Goal: Task Accomplishment & Management: Complete application form

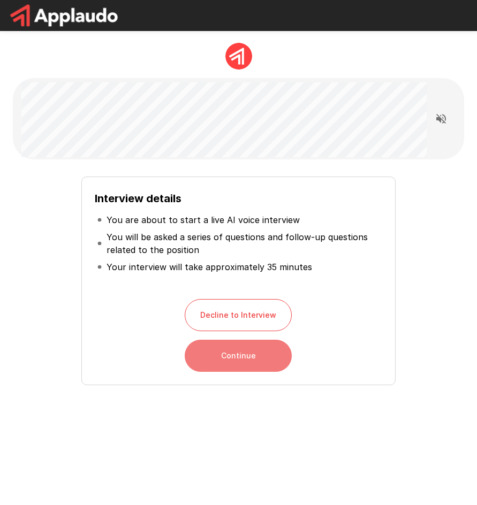
click at [274, 350] on button "Continue" at bounding box center [238, 356] width 107 height 32
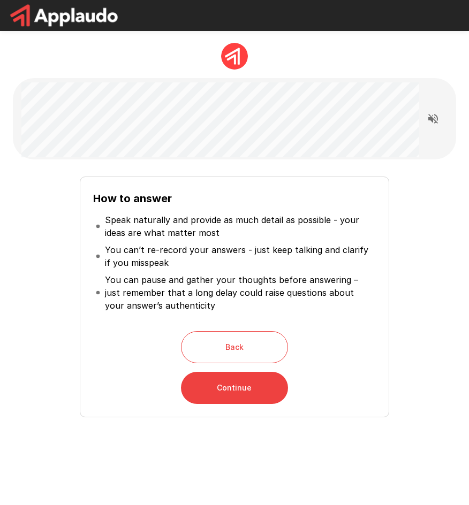
click at [278, 394] on button "Continue" at bounding box center [234, 388] width 107 height 32
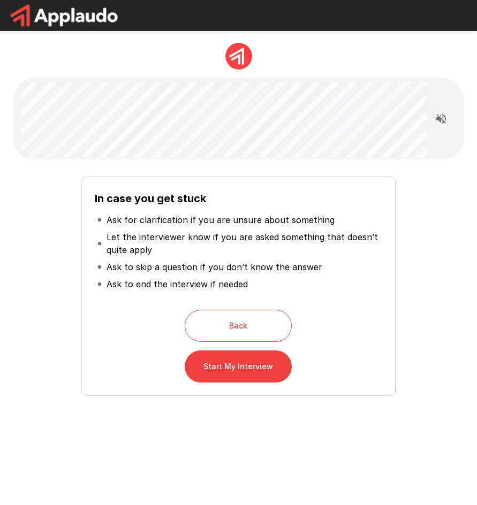
click at [230, 367] on button "Start My Interview" at bounding box center [238, 367] width 107 height 32
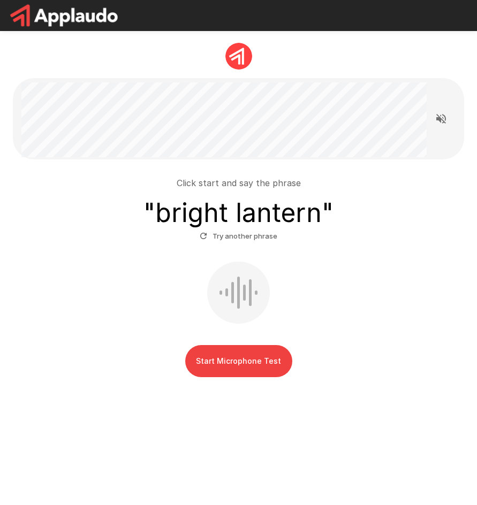
click at [250, 367] on button "Start Microphone Test" at bounding box center [238, 361] width 107 height 32
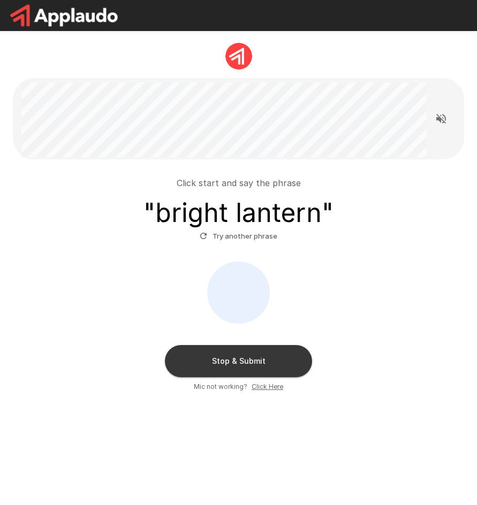
click at [276, 362] on button "Stop & Submit" at bounding box center [238, 361] width 147 height 32
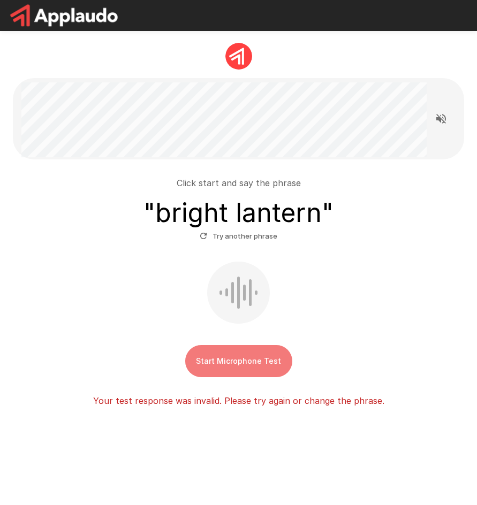
click at [269, 361] on button "Start Microphone Test" at bounding box center [238, 361] width 107 height 32
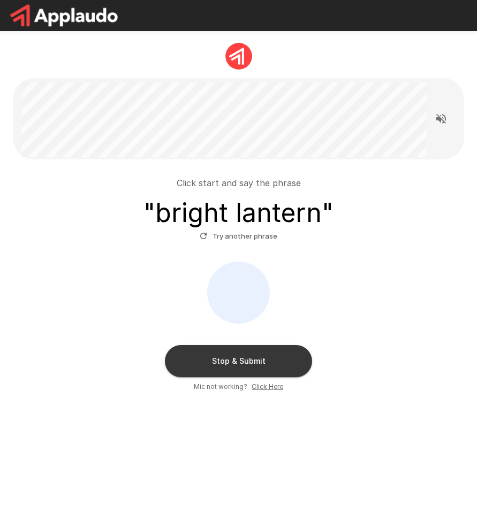
click at [265, 368] on button "Stop & Submit" at bounding box center [238, 361] width 147 height 32
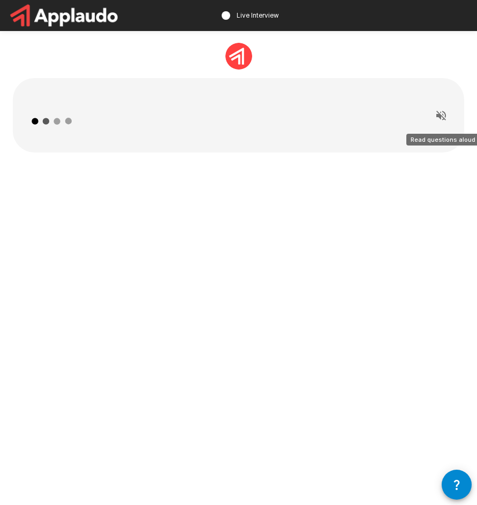
click at [443, 119] on icon "Read questions aloud" at bounding box center [441, 116] width 10 height 10
click at [443, 119] on icon "Stop reading questions aloud" at bounding box center [441, 116] width 10 height 10
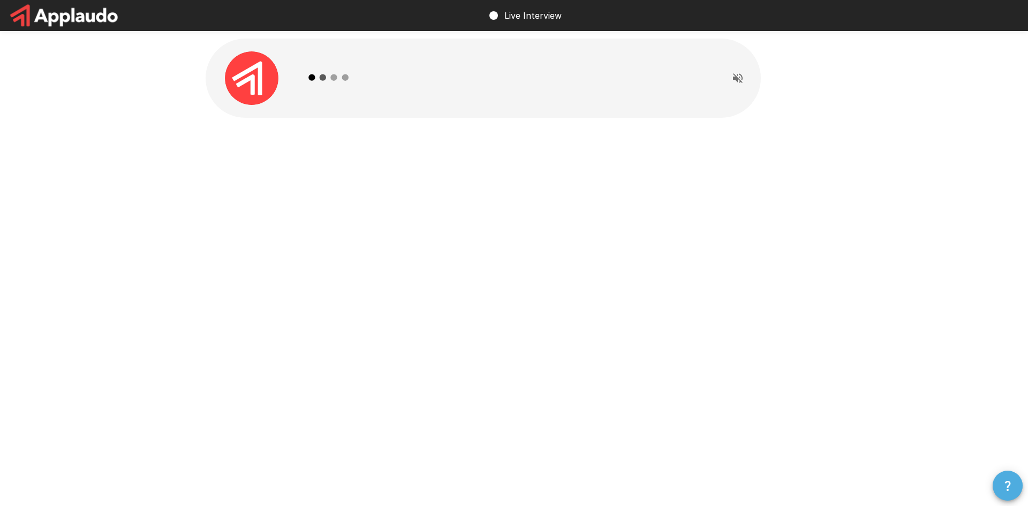
click at [476, 490] on button "button" at bounding box center [1007, 485] width 30 height 30
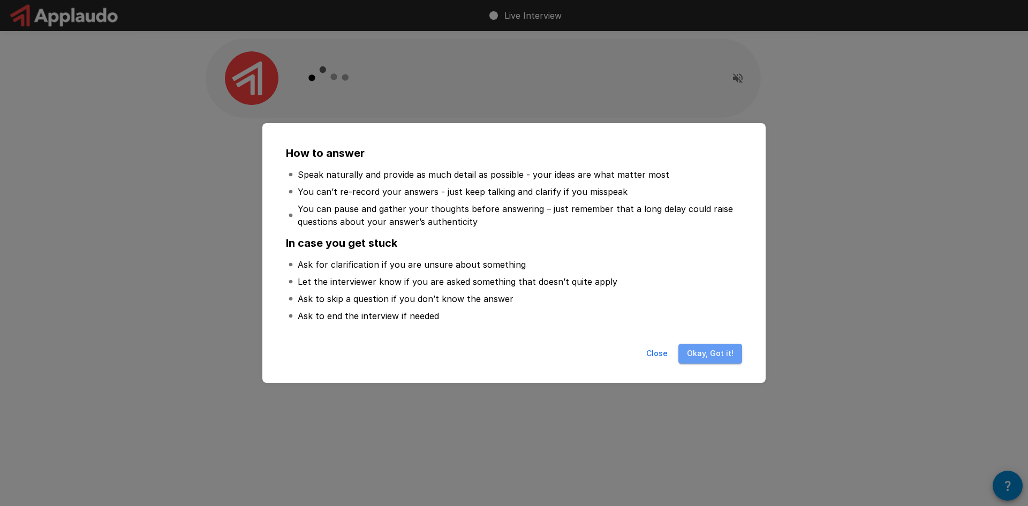
click at [476, 351] on button "Okay, Got it!" at bounding box center [710, 354] width 64 height 20
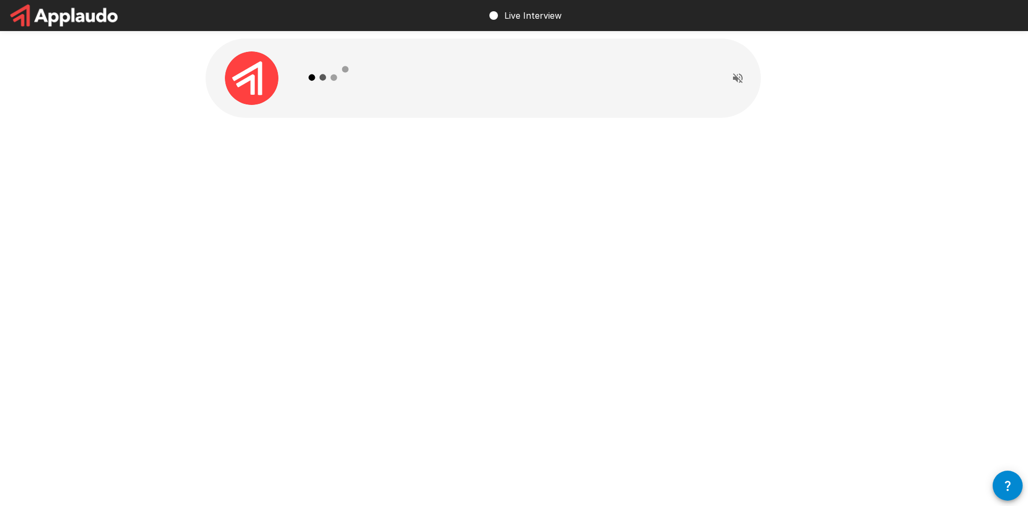
click at [309, 68] on icon at bounding box center [329, 78] width 62 height 62
click at [353, 87] on icon at bounding box center [329, 78] width 62 height 62
click at [476, 18] on p "Live Interview" at bounding box center [532, 15] width 57 height 13
click at [476, 80] on icon "Read questions aloud" at bounding box center [737, 78] width 13 height 13
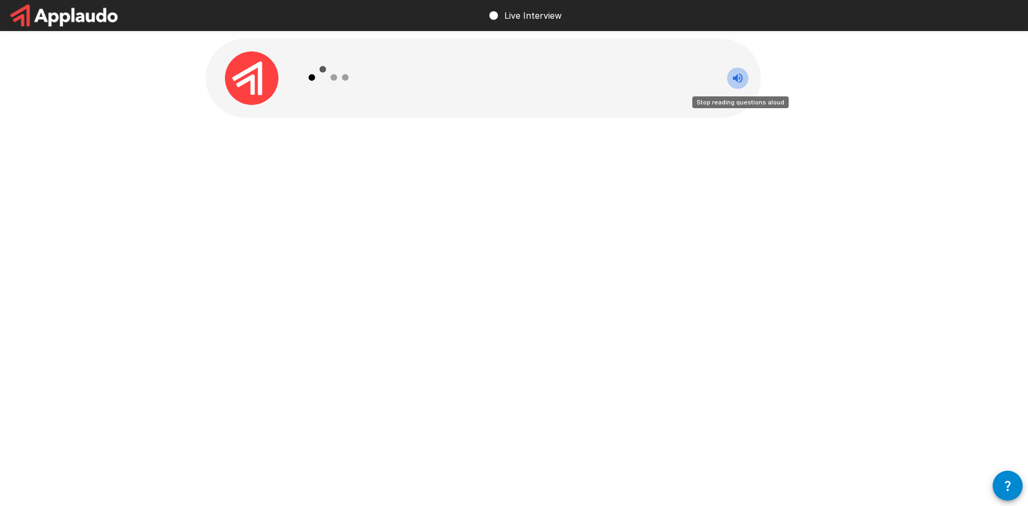
click at [476, 80] on icon "Stop reading questions aloud" at bounding box center [737, 78] width 13 height 13
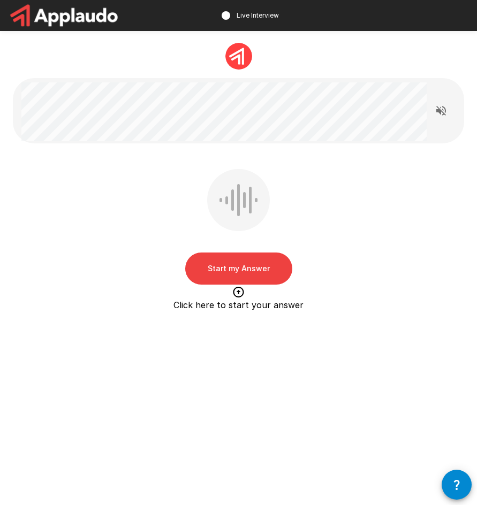
click at [241, 275] on button "Start my Answer" at bounding box center [238, 269] width 107 height 32
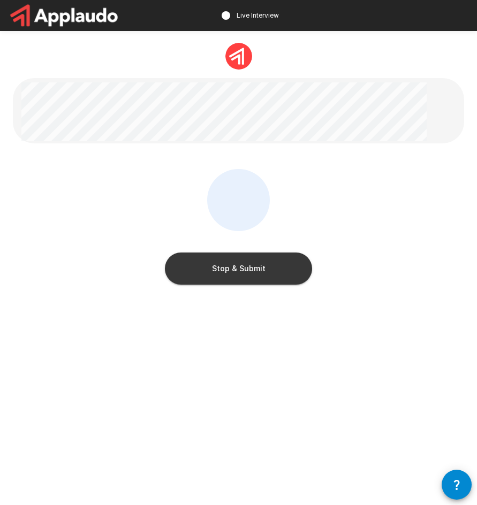
click at [235, 275] on button "Stop & Submit" at bounding box center [238, 269] width 147 height 32
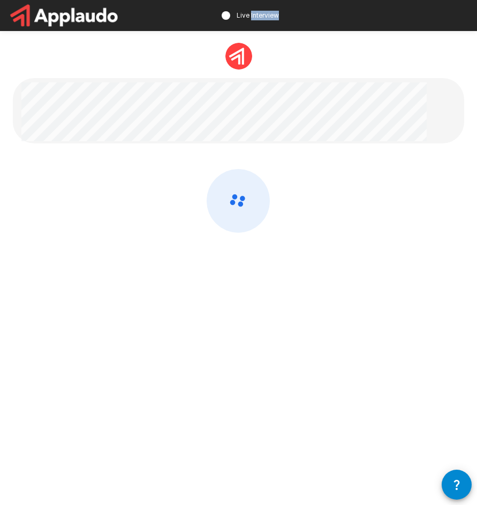
click at [235, 275] on div at bounding box center [238, 229] width 451 height 120
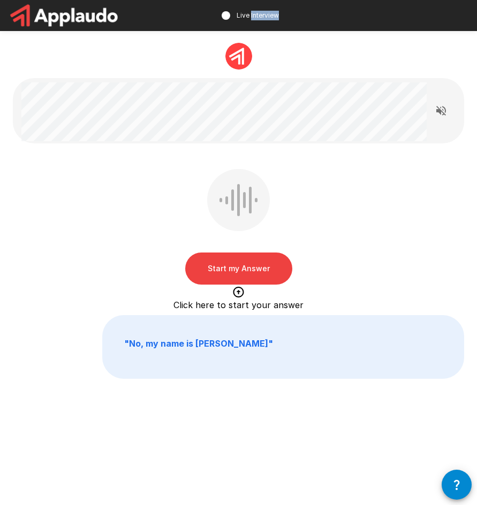
click at [254, 266] on button "Start my Answer" at bounding box center [238, 269] width 107 height 32
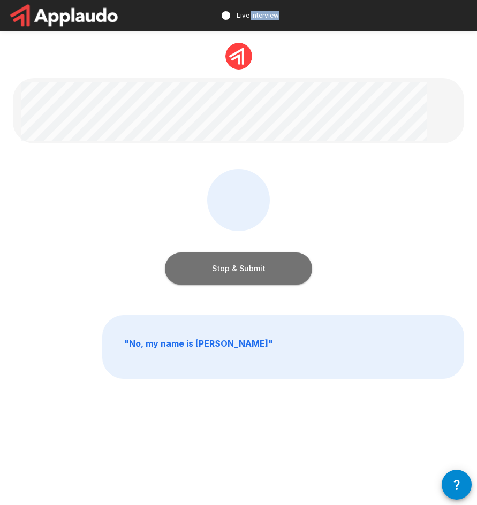
click at [261, 270] on button "Stop & Submit" at bounding box center [238, 269] width 147 height 32
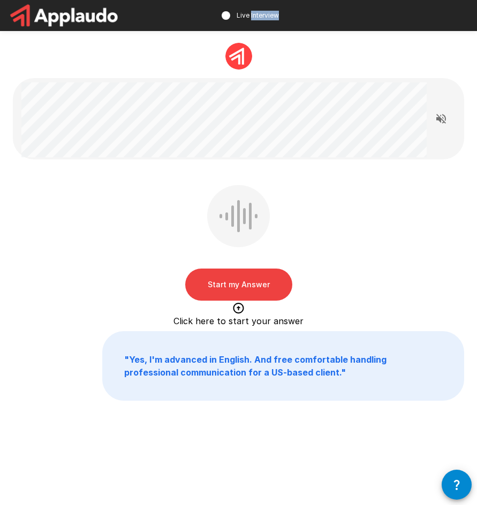
click at [218, 281] on button "Start my Answer" at bounding box center [238, 285] width 107 height 32
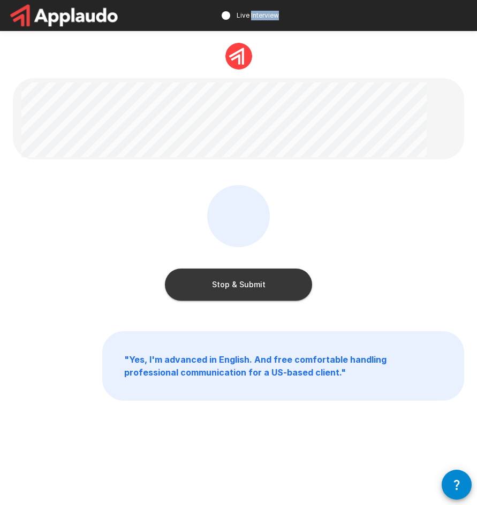
click at [227, 288] on button "Stop & Submit" at bounding box center [238, 285] width 147 height 32
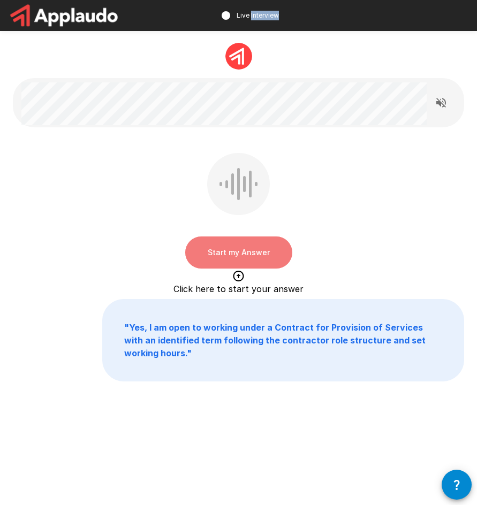
click at [252, 254] on button "Start my Answer" at bounding box center [238, 253] width 107 height 32
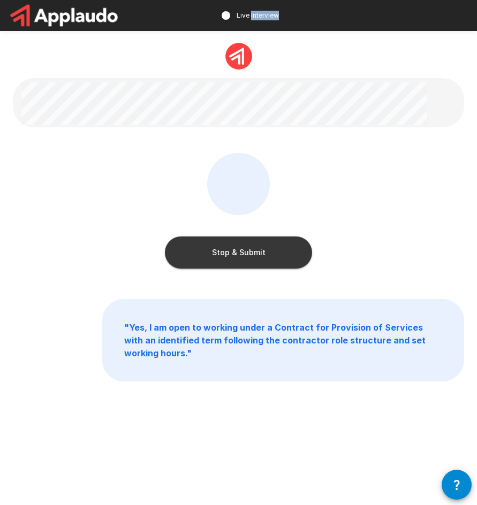
click at [230, 253] on button "Stop & Submit" at bounding box center [238, 253] width 147 height 32
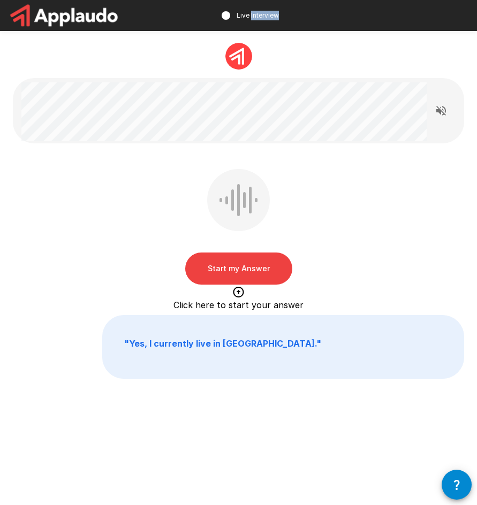
click at [251, 267] on button "Start my Answer" at bounding box center [238, 269] width 107 height 32
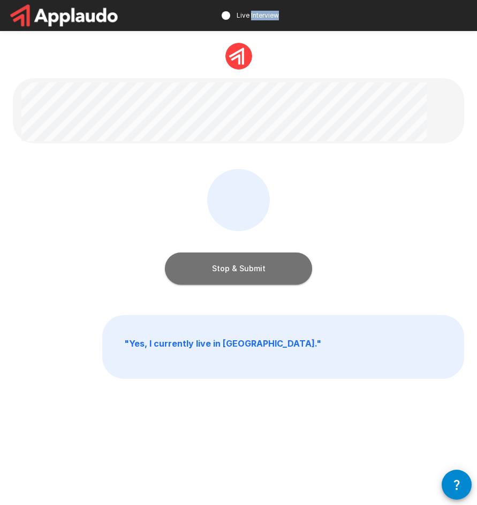
click at [258, 265] on button "Stop & Submit" at bounding box center [238, 269] width 147 height 32
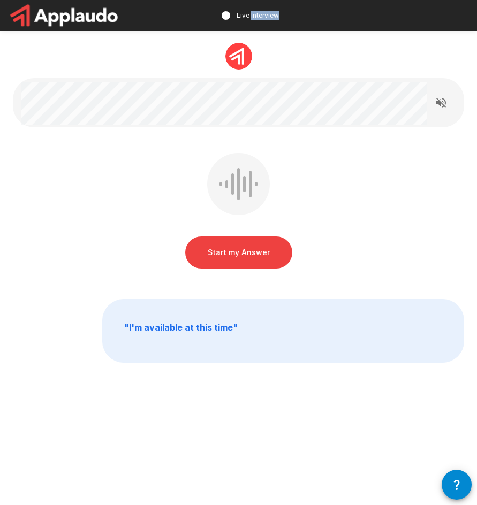
click at [246, 257] on button "Start my Answer" at bounding box center [238, 253] width 107 height 32
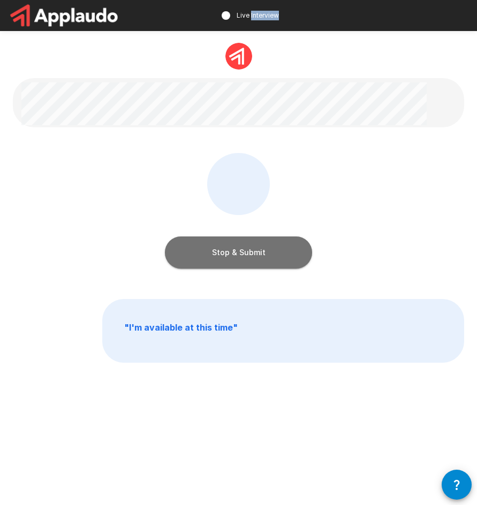
click at [246, 257] on button "Stop & Submit" at bounding box center [238, 253] width 147 height 32
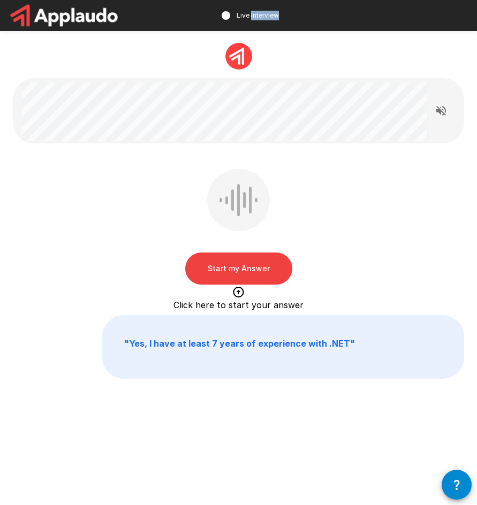
click at [257, 275] on button "Start my Answer" at bounding box center [238, 269] width 107 height 32
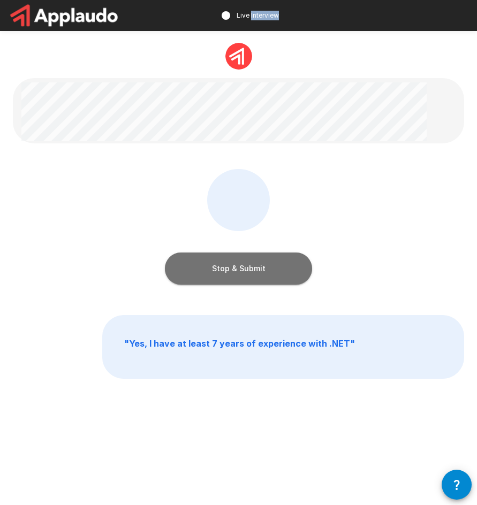
click at [257, 275] on button "Stop & Submit" at bounding box center [238, 269] width 147 height 32
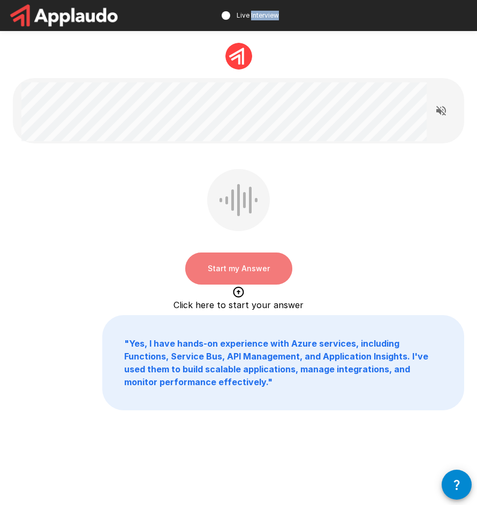
click at [205, 270] on button "Start my Answer" at bounding box center [238, 269] width 107 height 32
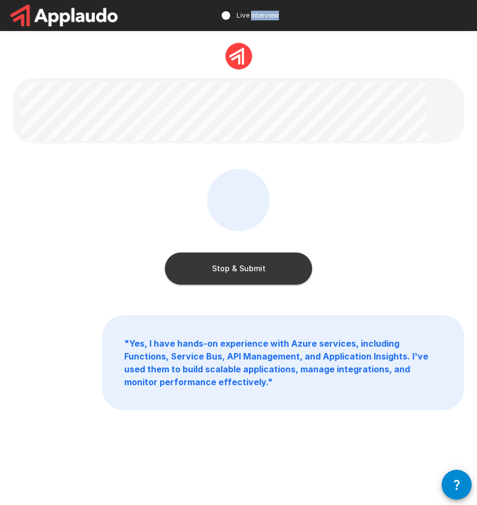
click at [205, 270] on button "Stop & Submit" at bounding box center [238, 269] width 147 height 32
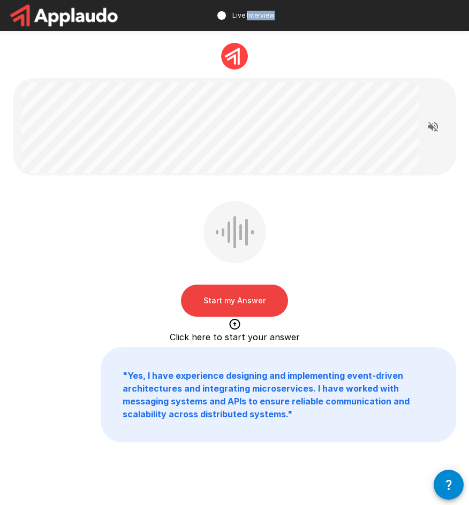
click at [238, 300] on button "Start my Answer" at bounding box center [234, 301] width 107 height 32
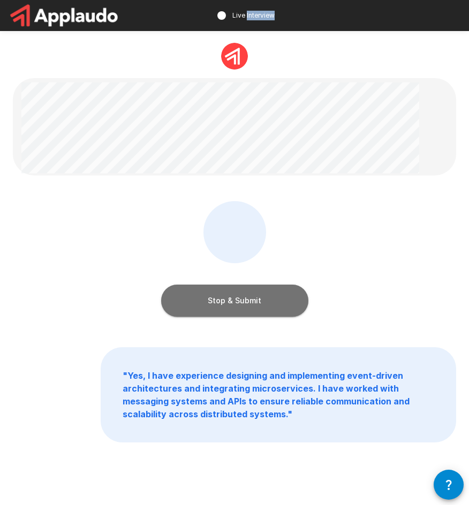
click at [238, 300] on button "Stop & Submit" at bounding box center [234, 301] width 147 height 32
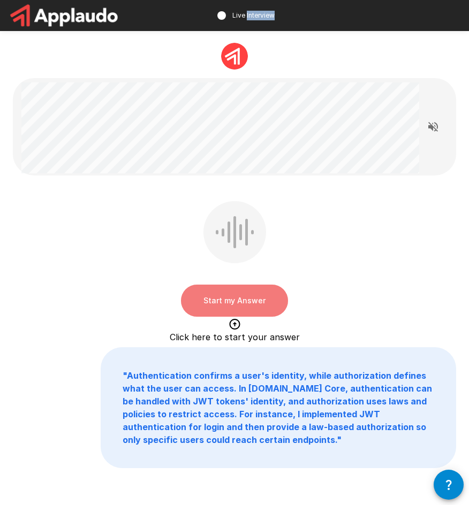
click at [246, 297] on button "Start my Answer" at bounding box center [234, 301] width 107 height 32
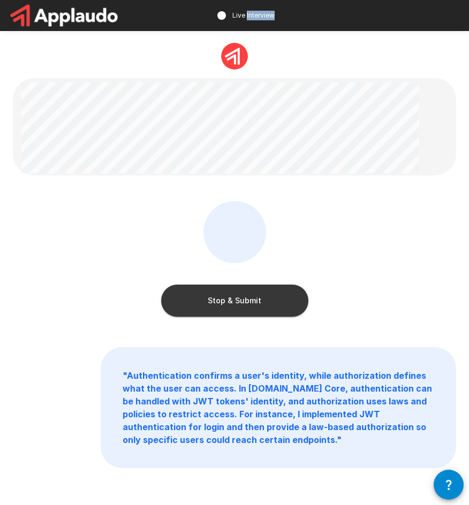
click at [247, 297] on button "Stop & Submit" at bounding box center [234, 301] width 147 height 32
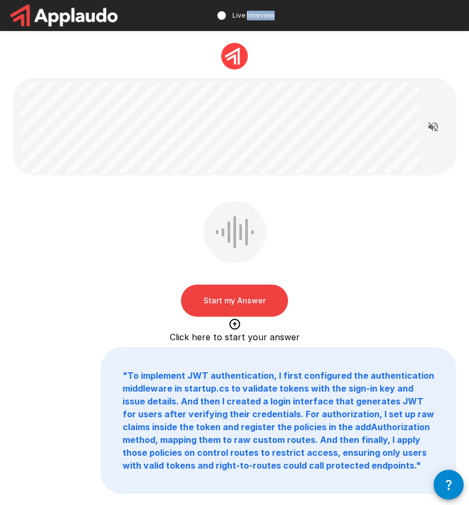
click at [252, 302] on button "Start my Answer" at bounding box center [234, 301] width 107 height 32
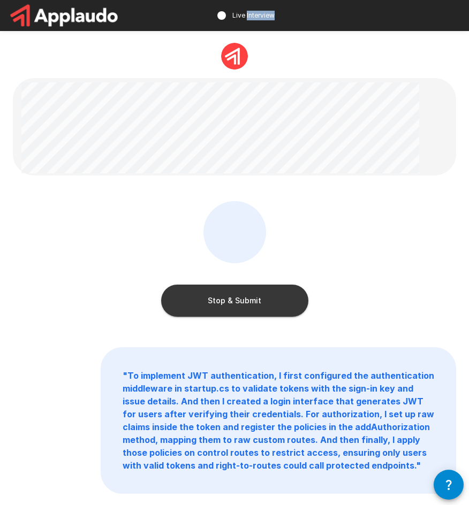
click at [276, 295] on button "Stop & Submit" at bounding box center [234, 301] width 147 height 32
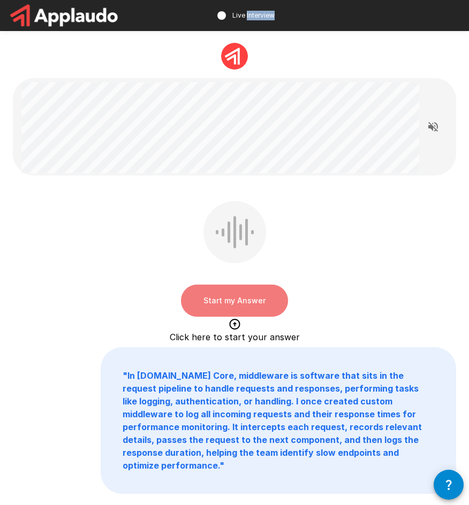
click at [231, 304] on button "Start my Answer" at bounding box center [234, 301] width 107 height 32
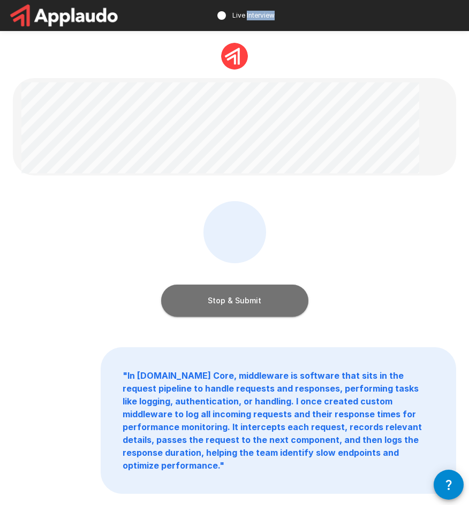
click at [231, 304] on button "Stop & Submit" at bounding box center [234, 301] width 147 height 32
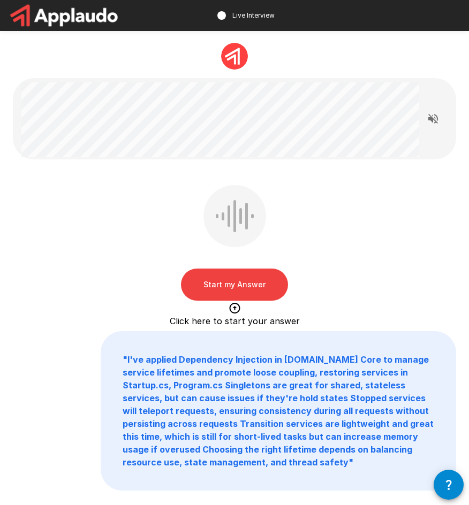
click at [195, 182] on div "Start my Answer Click here to start your answer " I've applied Dependency Injec…" at bounding box center [234, 288] width 469 height 576
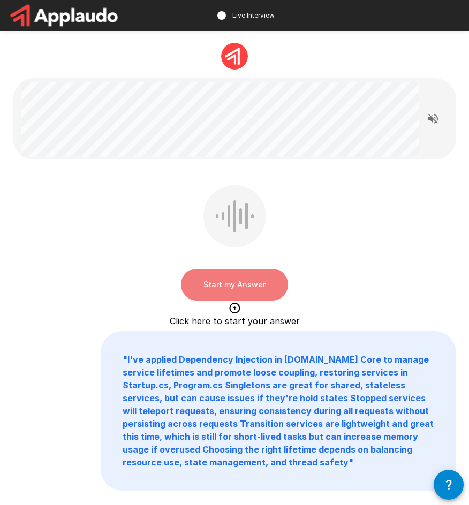
click at [201, 297] on button "Start my Answer" at bounding box center [234, 285] width 107 height 32
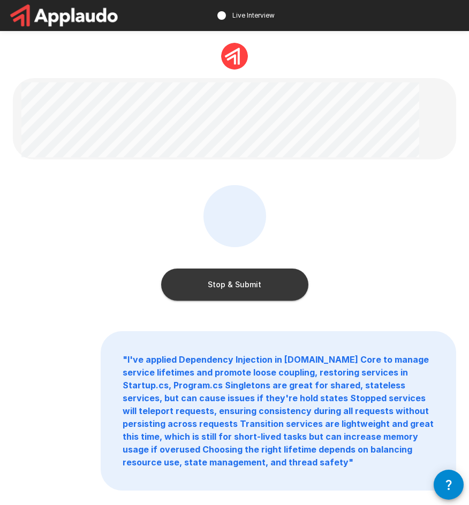
click at [256, 292] on button "Stop & Submit" at bounding box center [234, 285] width 147 height 32
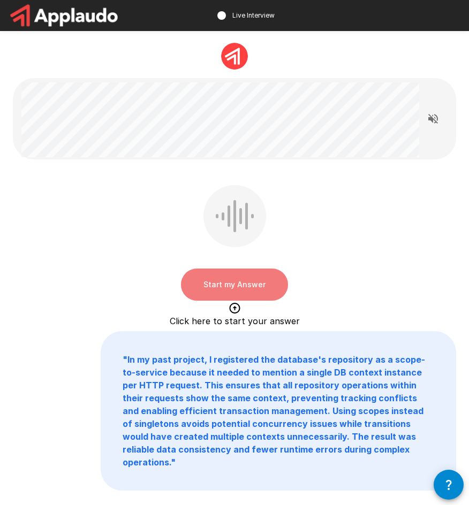
click at [262, 284] on button "Start my Answer" at bounding box center [234, 285] width 107 height 32
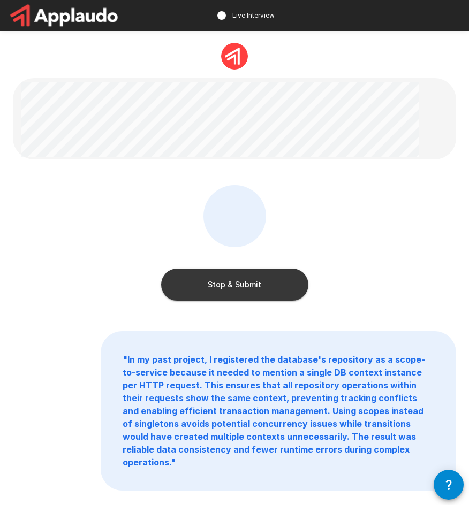
click at [232, 294] on button "Stop & Submit" at bounding box center [234, 285] width 147 height 32
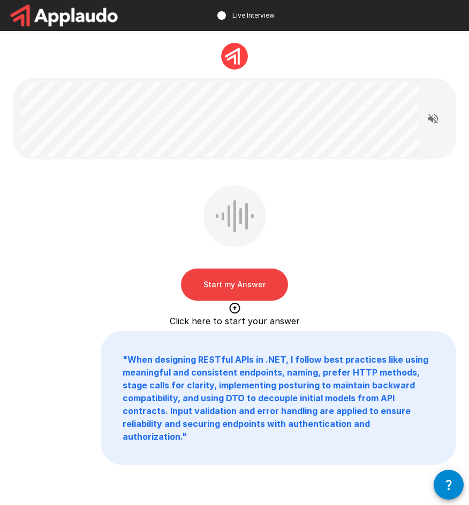
click at [65, 173] on div "Start my Answer Click here to start your answer " When designing RESTful APIs i…" at bounding box center [234, 275] width 469 height 551
click at [217, 285] on button "Start my Answer" at bounding box center [234, 285] width 107 height 32
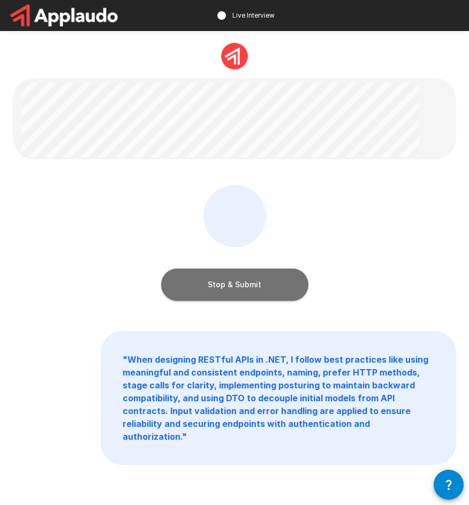
click at [194, 280] on button "Stop & Submit" at bounding box center [234, 285] width 147 height 32
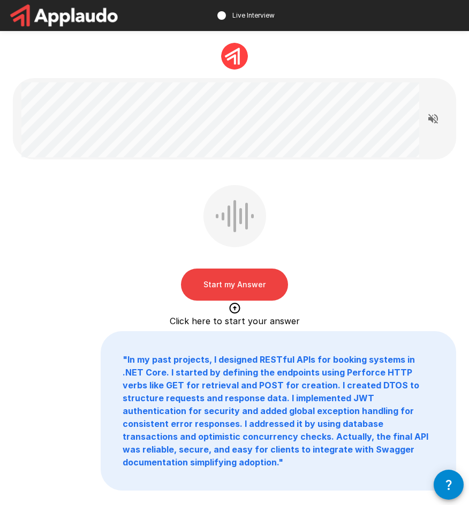
click at [226, 276] on button "Start my Answer" at bounding box center [234, 285] width 107 height 32
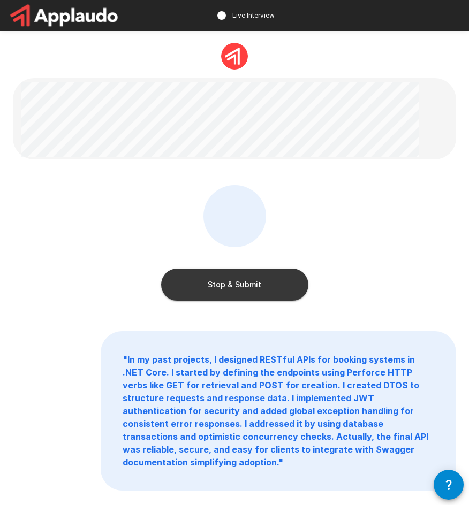
click at [246, 291] on button "Stop & Submit" at bounding box center [234, 285] width 147 height 32
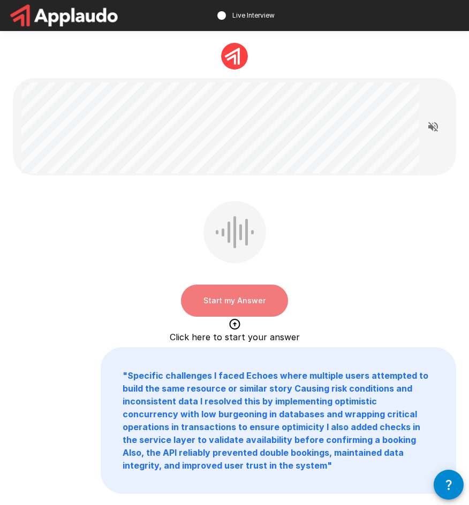
click at [224, 295] on button "Start my Answer" at bounding box center [234, 301] width 107 height 32
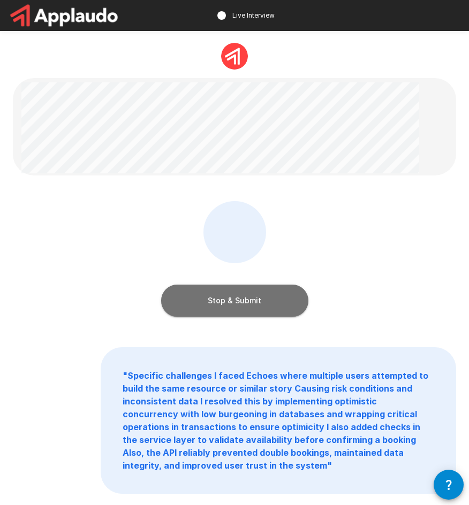
click at [269, 300] on button "Stop & Submit" at bounding box center [234, 301] width 147 height 32
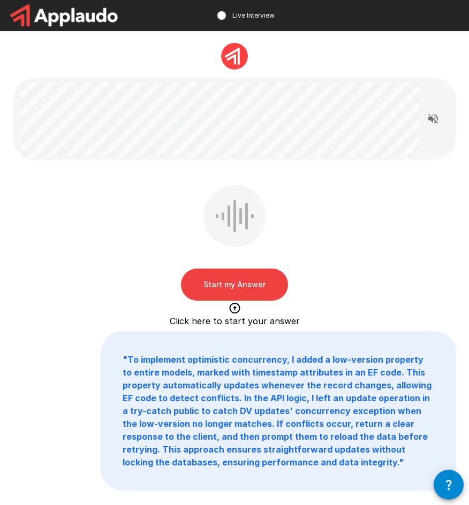
click at [230, 286] on button "Start my Answer" at bounding box center [234, 285] width 107 height 32
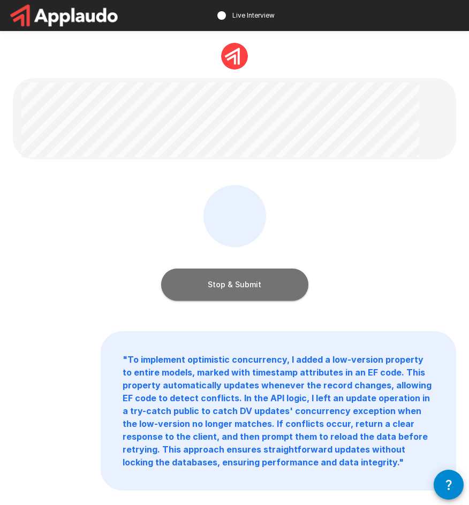
click at [242, 299] on button "Stop & Submit" at bounding box center [234, 285] width 147 height 32
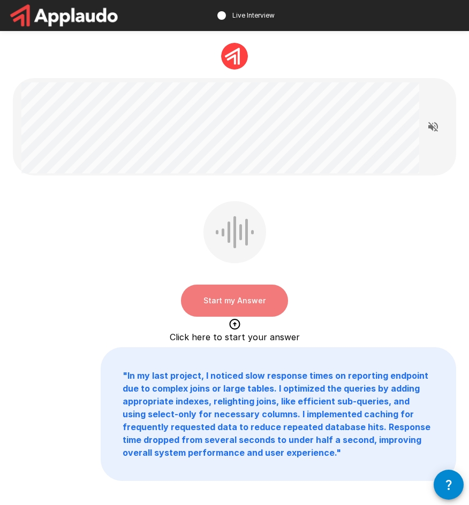
click at [253, 309] on button "Start my Answer" at bounding box center [234, 301] width 107 height 32
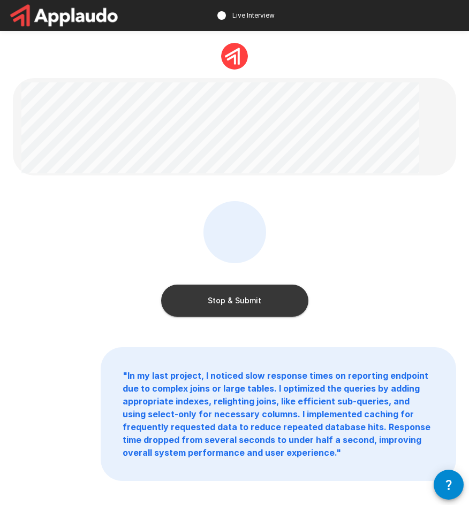
click at [224, 304] on button "Stop & Submit" at bounding box center [234, 301] width 147 height 32
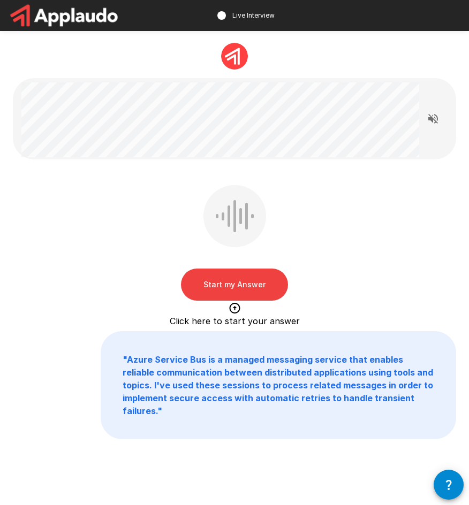
click at [254, 282] on button "Start my Answer" at bounding box center [234, 285] width 107 height 32
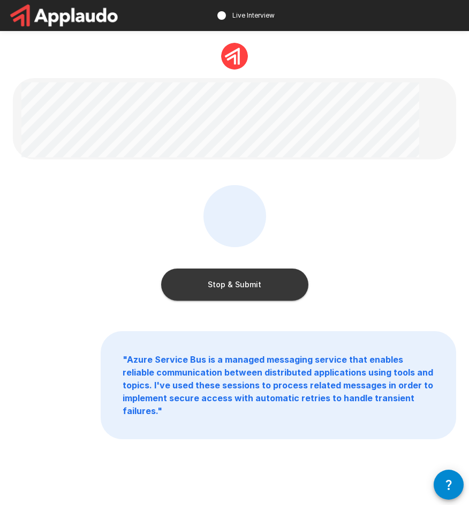
click at [254, 282] on button "Stop & Submit" at bounding box center [234, 285] width 147 height 32
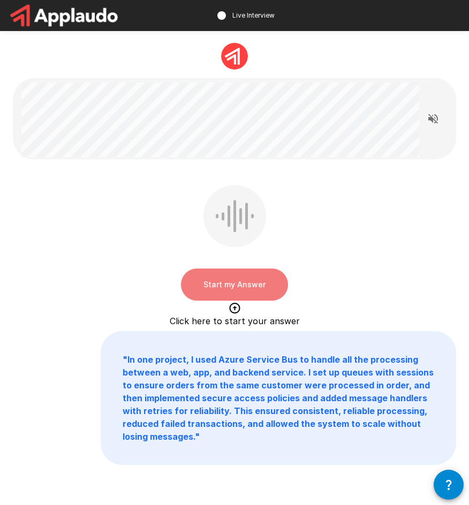
click at [219, 283] on button "Start my Answer" at bounding box center [234, 285] width 107 height 32
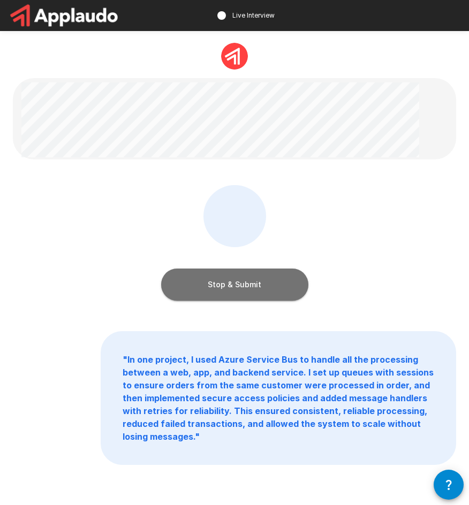
click at [195, 286] on button "Stop & Submit" at bounding box center [234, 285] width 147 height 32
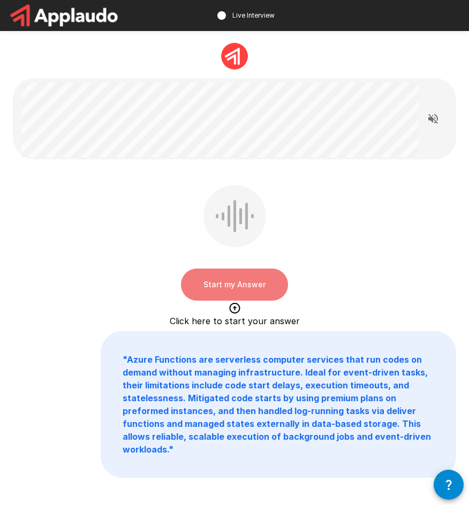
click at [233, 280] on button "Start my Answer" at bounding box center [234, 285] width 107 height 32
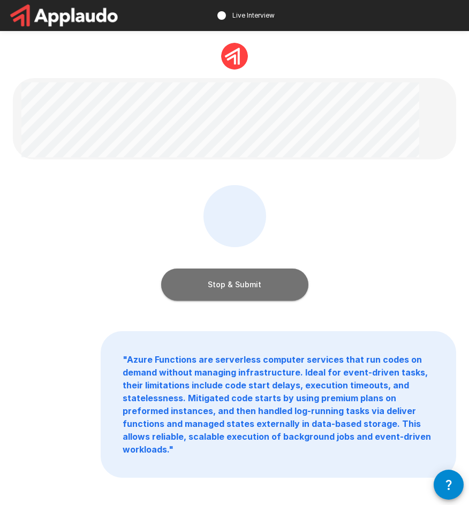
click at [233, 280] on button "Stop & Submit" at bounding box center [234, 285] width 147 height 32
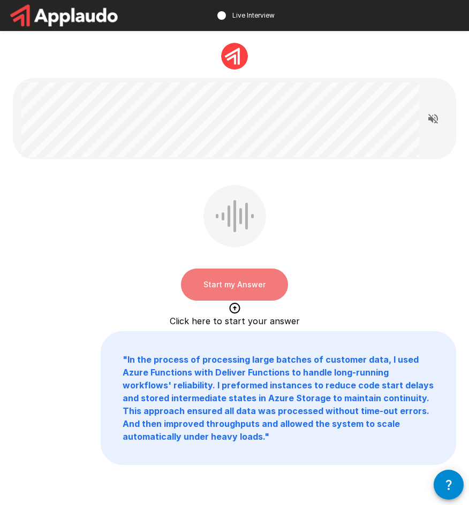
click at [244, 292] on button "Start my Answer" at bounding box center [234, 285] width 107 height 32
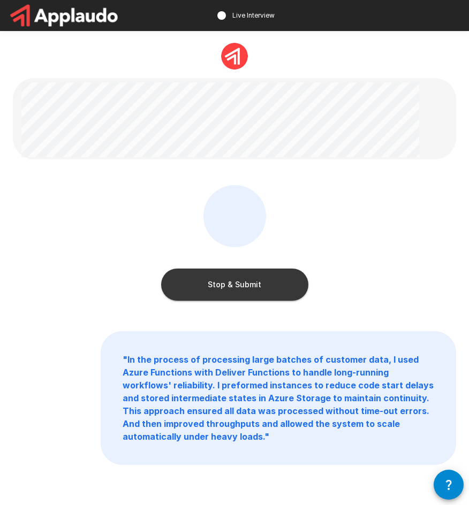
click at [231, 278] on button "Stop & Submit" at bounding box center [234, 285] width 147 height 32
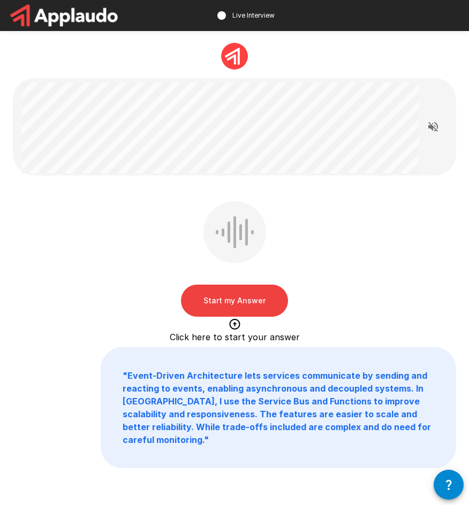
click at [230, 308] on button "Start my Answer" at bounding box center [234, 301] width 107 height 32
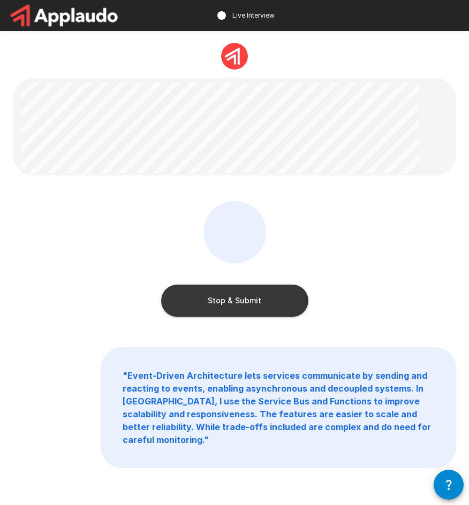
click at [230, 308] on button "Stop & Submit" at bounding box center [234, 301] width 147 height 32
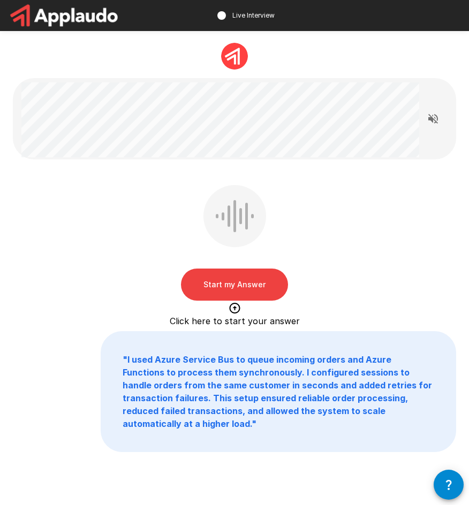
click at [245, 287] on button "Start my Answer" at bounding box center [234, 285] width 107 height 32
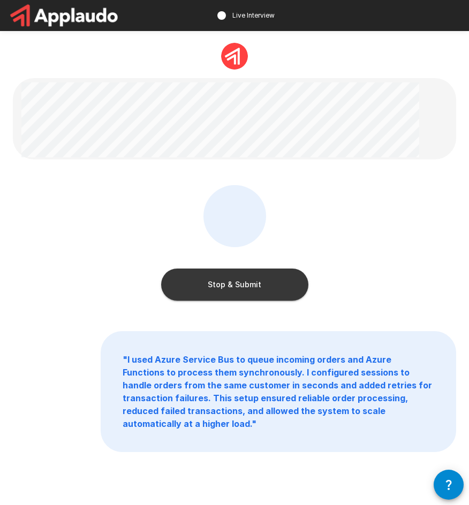
click at [196, 300] on button "Stop & Submit" at bounding box center [234, 285] width 147 height 32
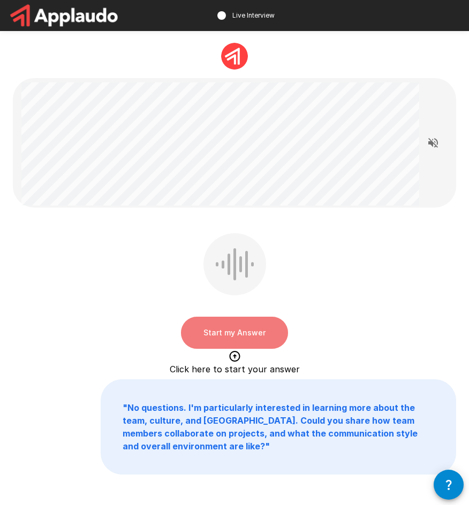
click at [235, 331] on button "Start my Answer" at bounding box center [234, 333] width 107 height 32
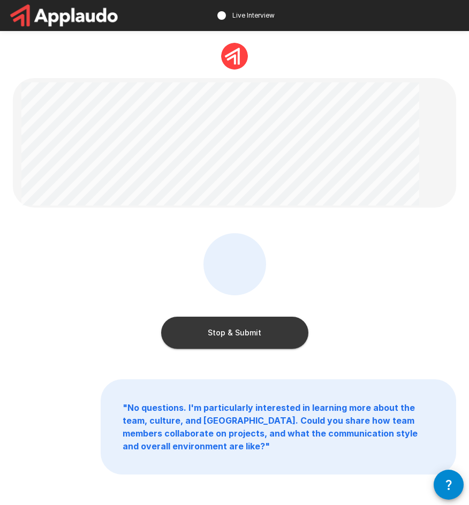
click at [268, 339] on button "Stop & Submit" at bounding box center [234, 333] width 147 height 32
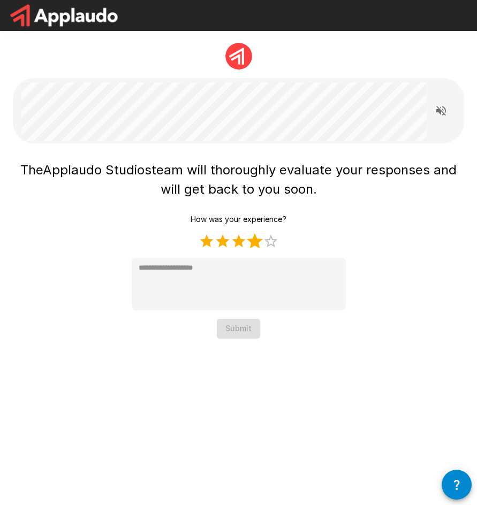
click at [257, 242] on label "4 Stars" at bounding box center [255, 241] width 16 height 16
type textarea "*"
click at [239, 328] on button "Submit" at bounding box center [238, 329] width 43 height 20
